Goal: Navigation & Orientation: Find specific page/section

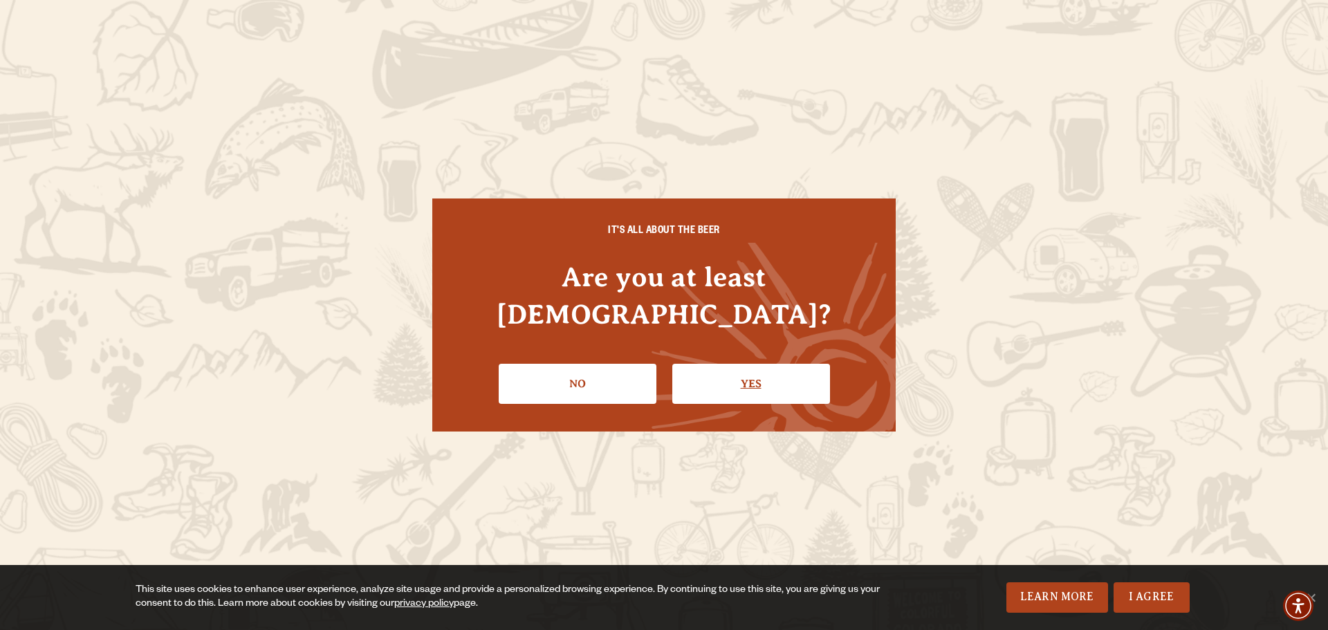
click at [707, 364] on link "Yes" at bounding box center [751, 384] width 158 height 40
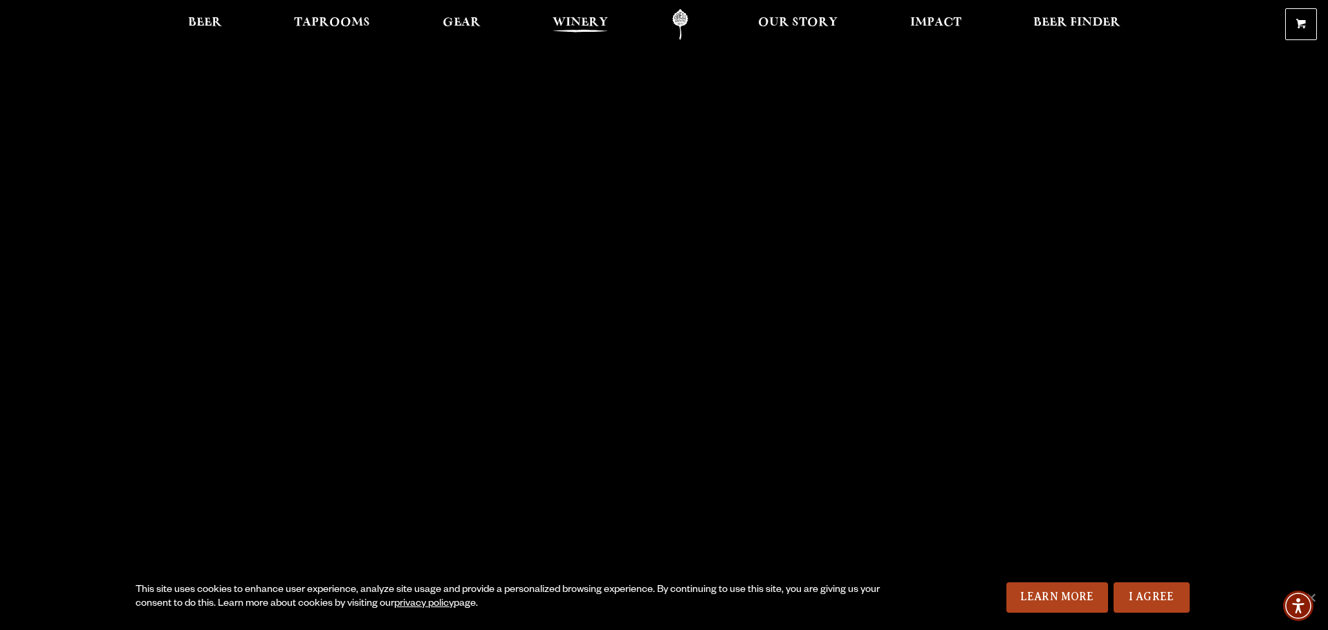
click at [573, 23] on span "Winery" at bounding box center [580, 22] width 55 height 11
click at [462, 21] on span "Gear" at bounding box center [462, 22] width 38 height 11
click at [323, 20] on span "Taprooms" at bounding box center [332, 22] width 76 height 11
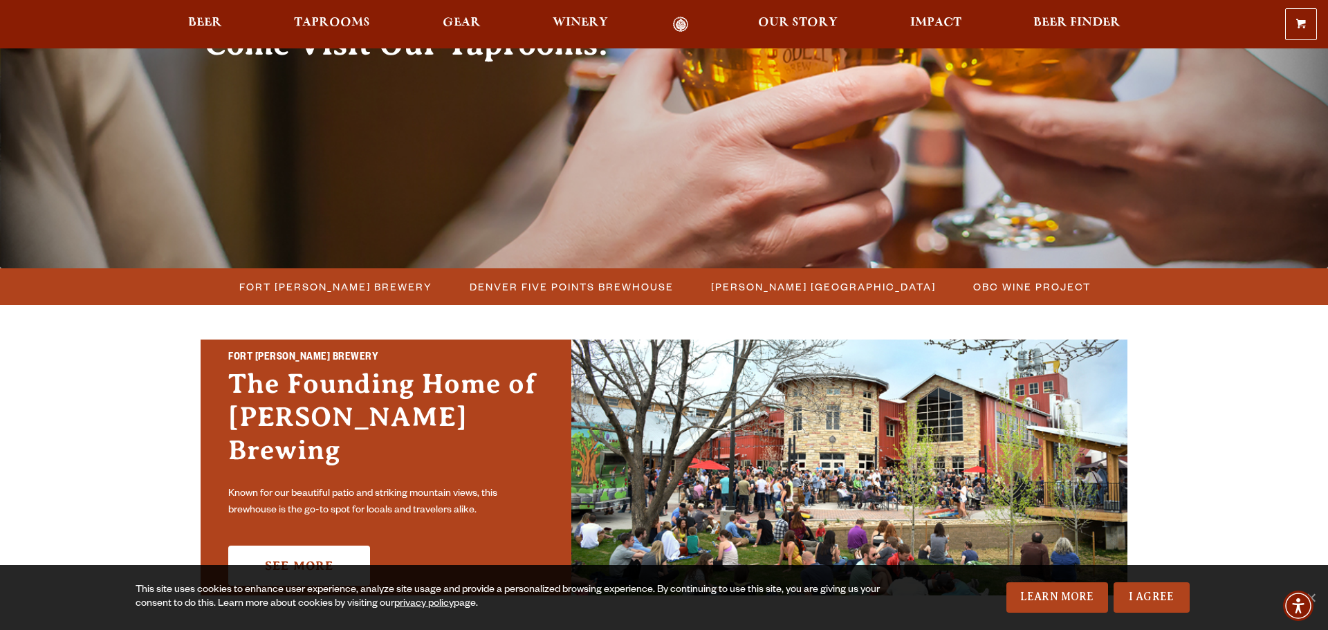
scroll to position [186, 0]
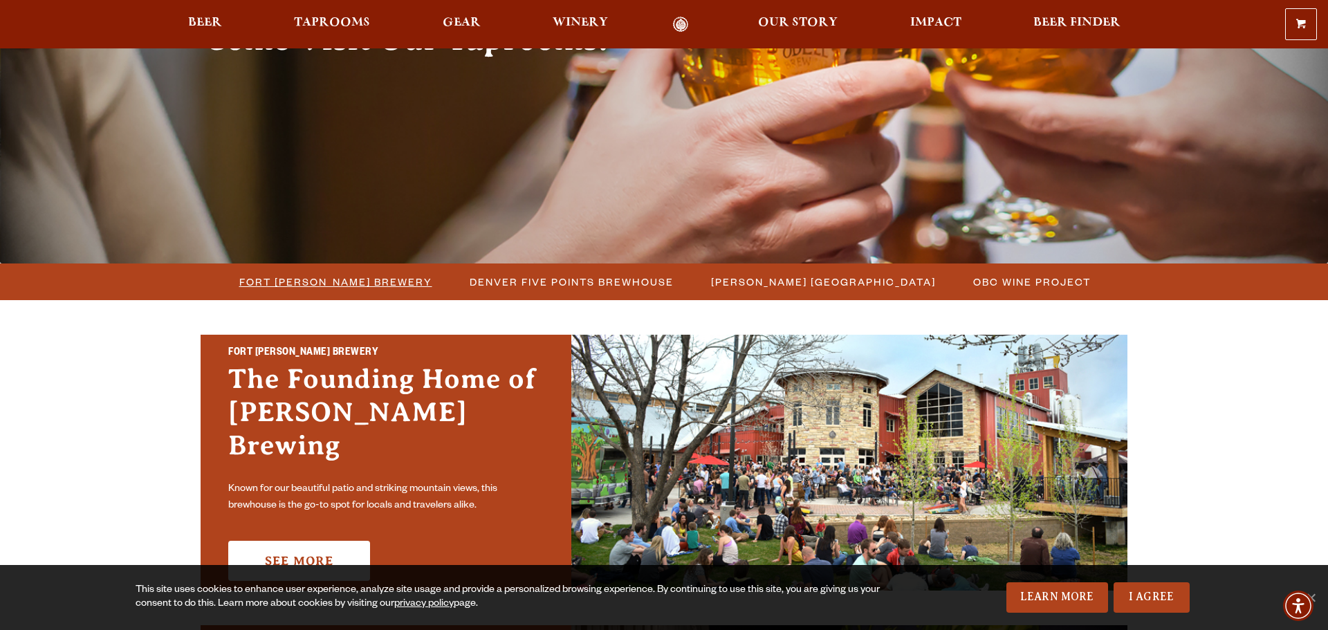
click at [322, 288] on span "Fort [PERSON_NAME] Brewery" at bounding box center [335, 282] width 193 height 20
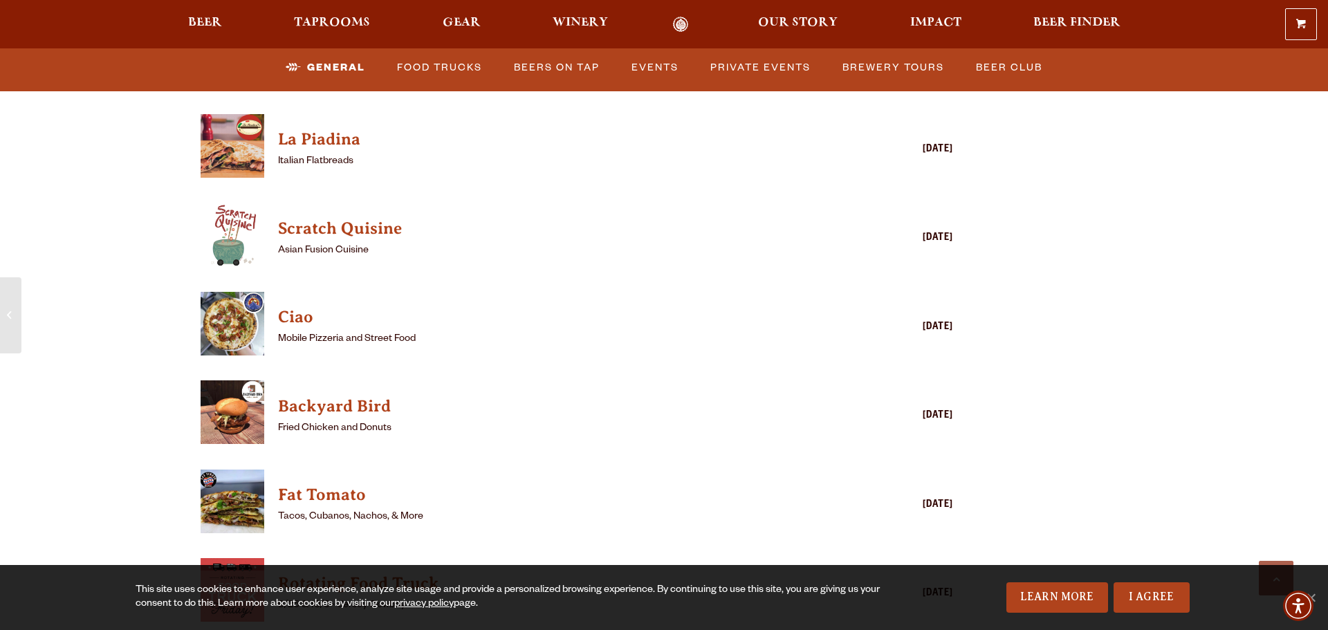
scroll to position [3481, 0]
click at [363, 395] on h4 "Backyard Bird" at bounding box center [556, 406] width 557 height 22
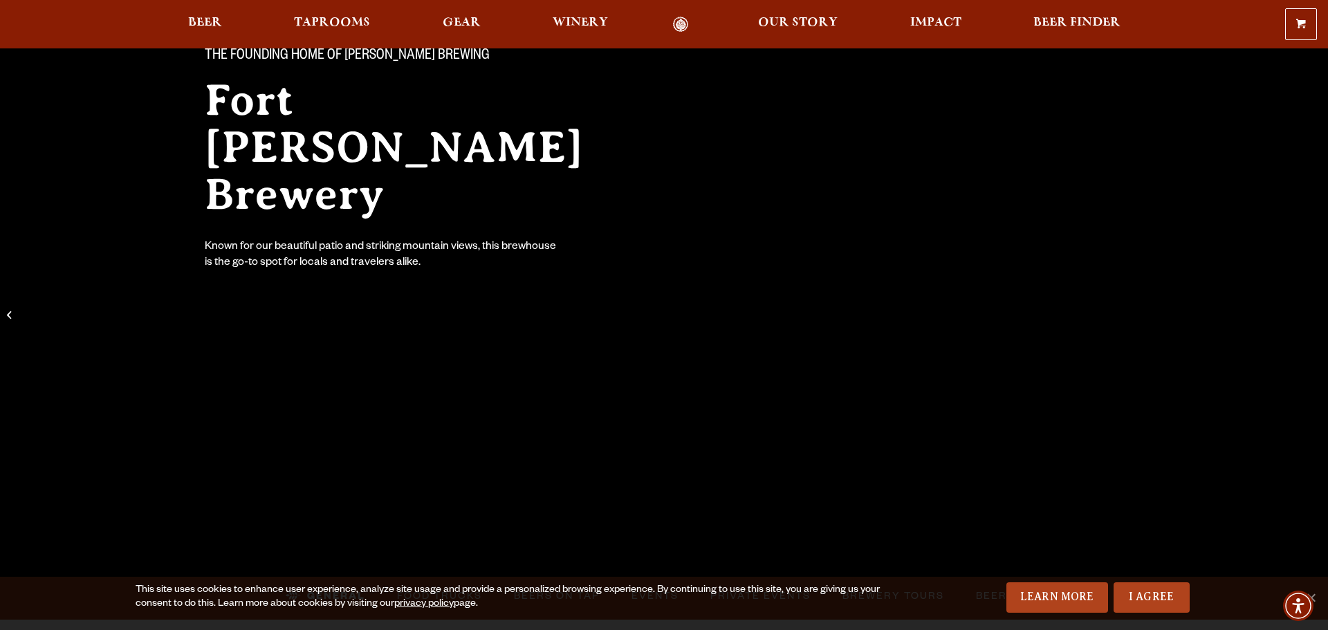
scroll to position [132, 0]
click at [582, 20] on span "Winery" at bounding box center [580, 22] width 55 height 11
